Goal: Check status: Check status

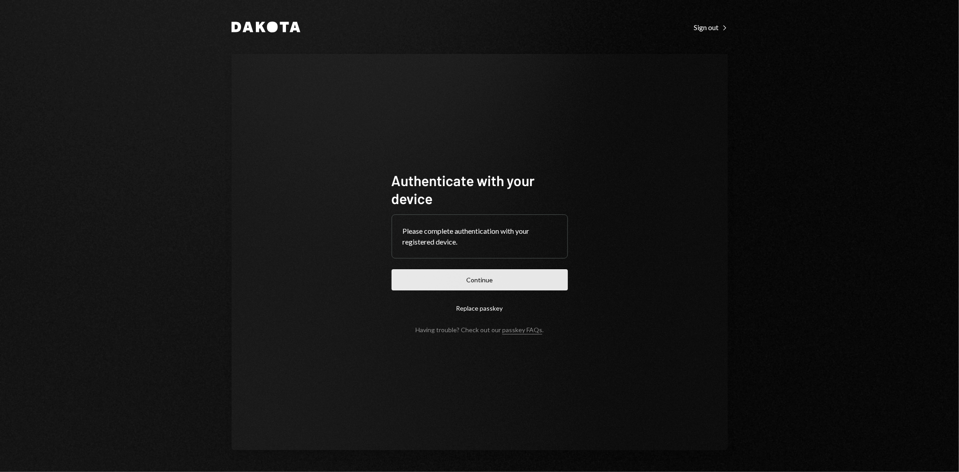
click at [488, 285] on button "Continue" at bounding box center [479, 279] width 176 height 21
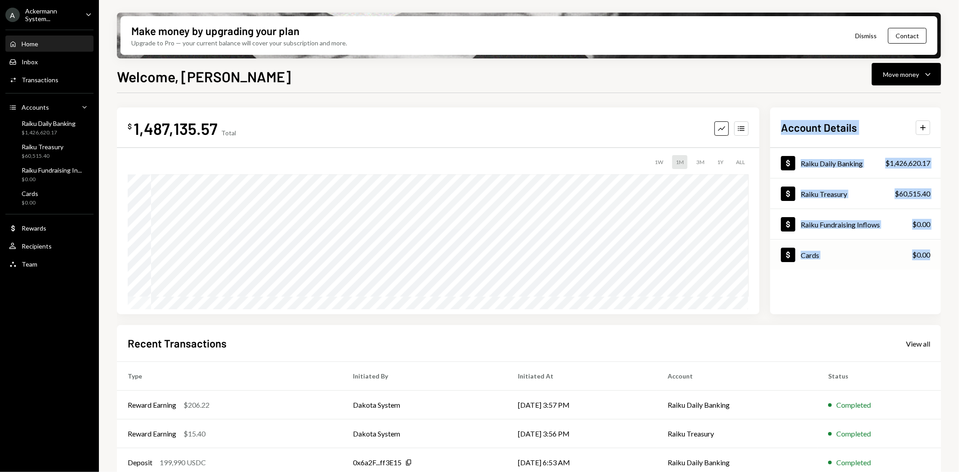
drag, startPoint x: 779, startPoint y: 116, endPoint x: 929, endPoint y: 264, distance: 211.7
click at [929, 264] on div "Account Details Plus Dollar Raiku Daily Banking $1,426,620.17 Dollar Raiku Trea…" at bounding box center [855, 210] width 171 height 207
copy div "Account Details Plus Dollar Raiku Daily Banking $1,426,620.17 Dollar Raiku Trea…"
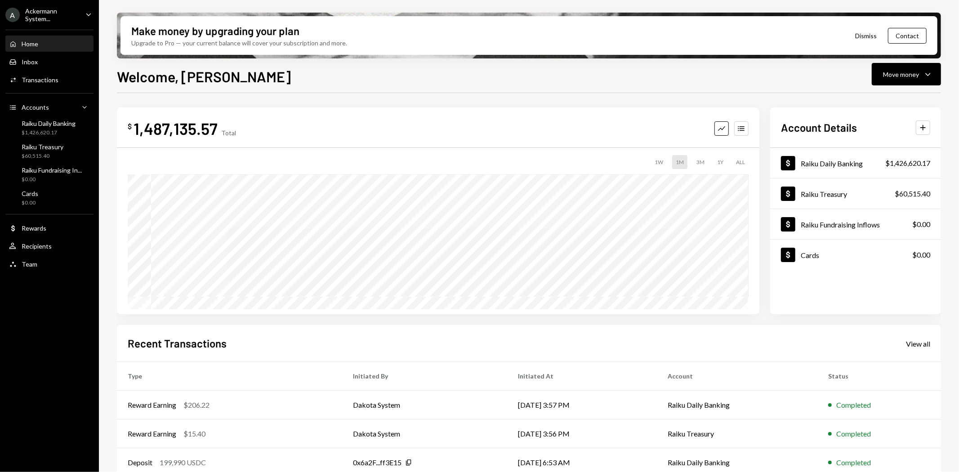
click at [670, 76] on div "Welcome, [PERSON_NAME] Move money Caret Down" at bounding box center [529, 76] width 824 height 20
